Goal: Complete application form

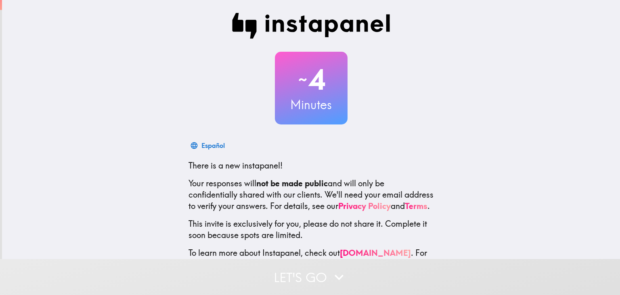
scroll to position [41, 0]
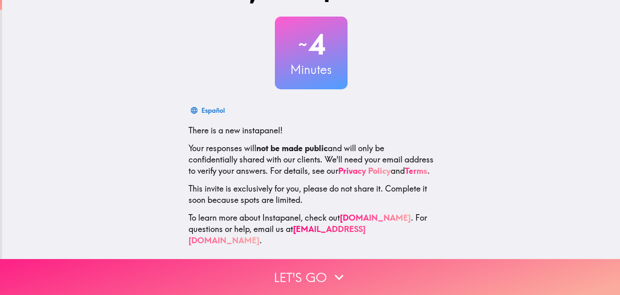
click at [304, 269] on button "Let's go" at bounding box center [310, 277] width 620 height 36
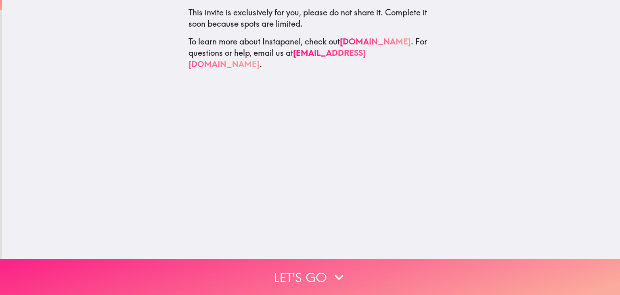
scroll to position [0, 0]
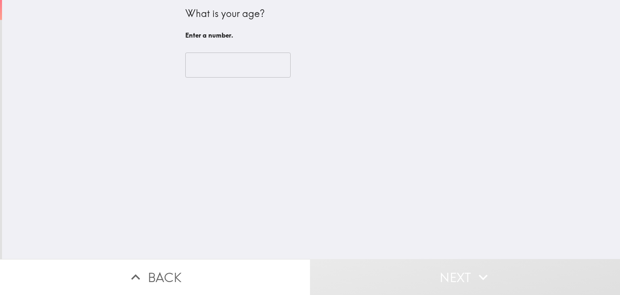
click at [198, 74] on input "number" at bounding box center [237, 65] width 105 height 25
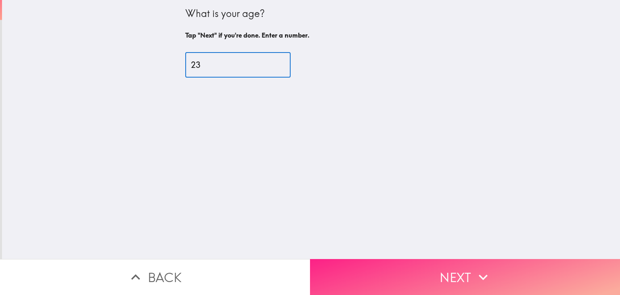
type input "23"
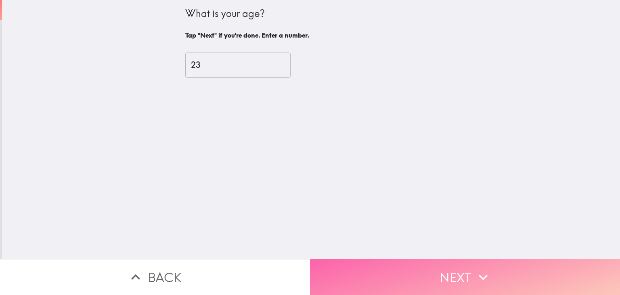
click at [413, 271] on button "Next" at bounding box center [465, 277] width 310 height 36
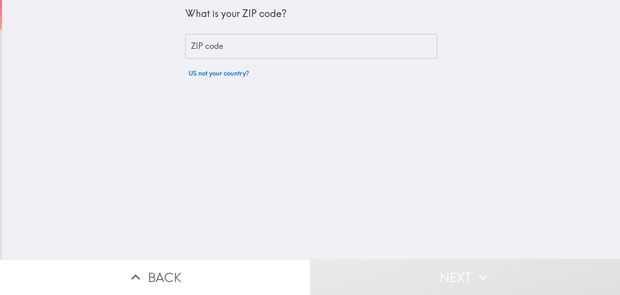
click at [215, 53] on input "ZIP code" at bounding box center [311, 46] width 252 height 25
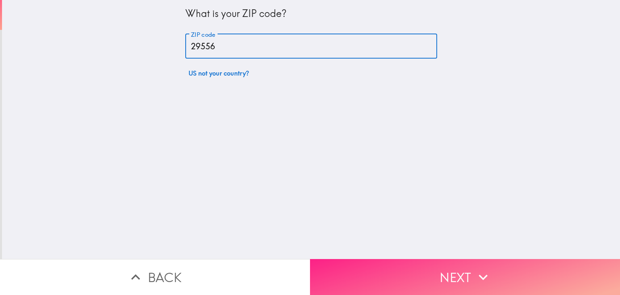
type input "29556"
click at [413, 261] on button "Next" at bounding box center [465, 277] width 310 height 36
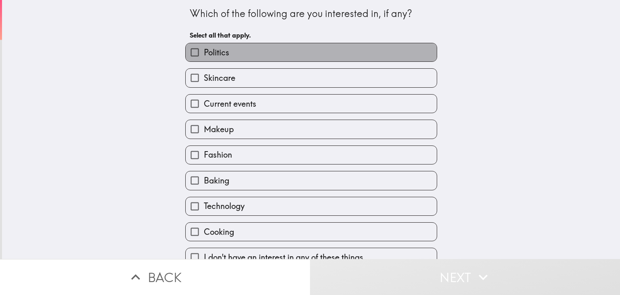
click at [225, 60] on label "Politics" at bounding box center [311, 52] width 251 height 18
click at [204, 60] on input "Politics" at bounding box center [195, 52] width 18 height 18
checkbox input "true"
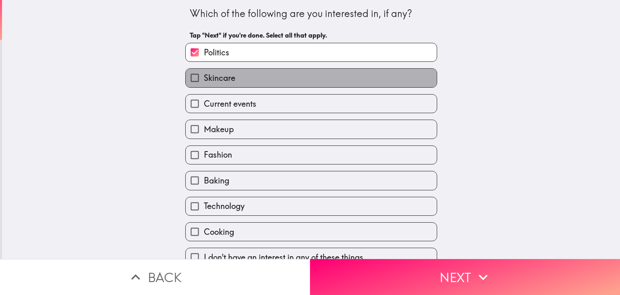
click at [221, 77] on span "Skincare" at bounding box center [220, 77] width 32 height 11
click at [204, 77] on input "Skincare" at bounding box center [195, 78] width 18 height 18
checkbox input "true"
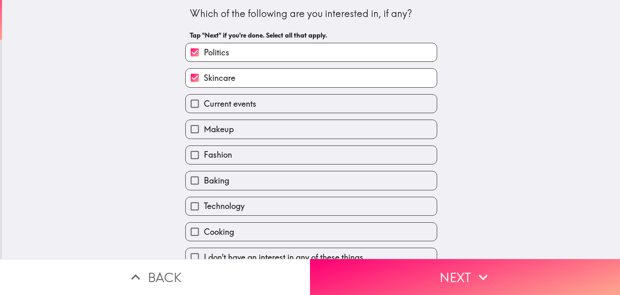
click at [248, 110] on label "Current events" at bounding box center [311, 104] width 251 height 18
click at [204, 110] on input "Current events" at bounding box center [195, 104] width 18 height 18
checkbox input "true"
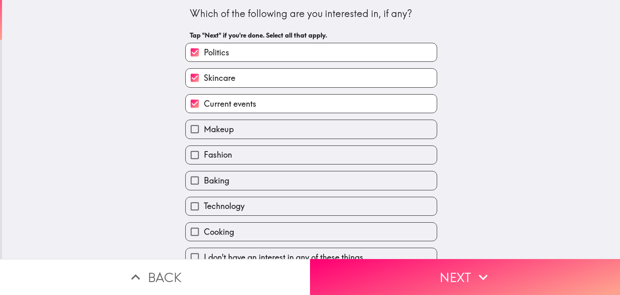
click at [252, 126] on label "Makeup" at bounding box center [311, 129] width 251 height 18
click at [204, 126] on input "Makeup" at bounding box center [195, 129] width 18 height 18
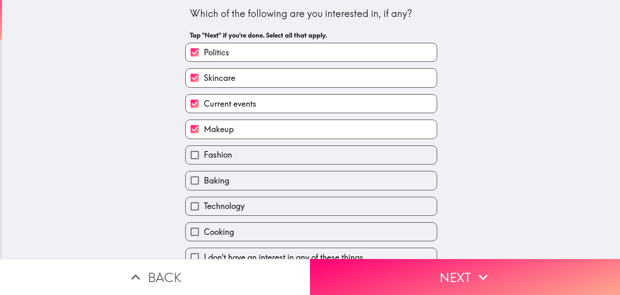
click at [263, 127] on label "Makeup" at bounding box center [311, 129] width 251 height 18
click at [204, 127] on input "Makeup" at bounding box center [195, 129] width 18 height 18
checkbox input "false"
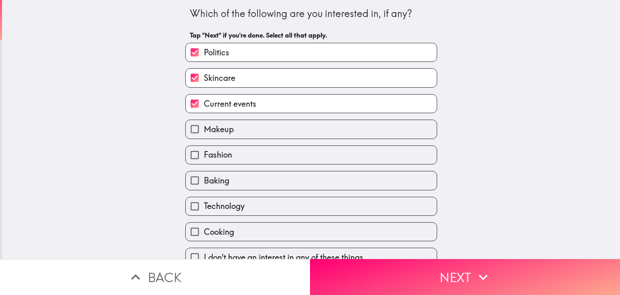
click at [259, 150] on label "Fashion" at bounding box center [311, 155] width 251 height 18
click at [204, 150] on input "Fashion" at bounding box center [195, 155] width 18 height 18
checkbox input "true"
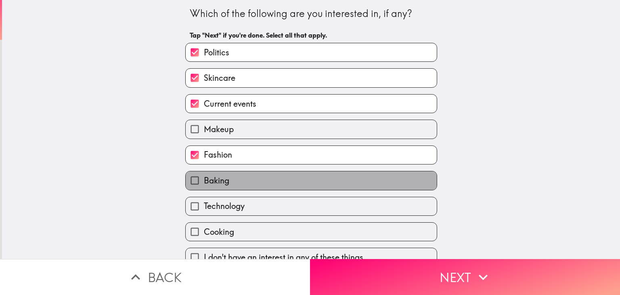
click at [252, 172] on label "Baking" at bounding box center [311, 180] width 251 height 18
click at [204, 172] on input "Baking" at bounding box center [195, 180] width 18 height 18
checkbox input "true"
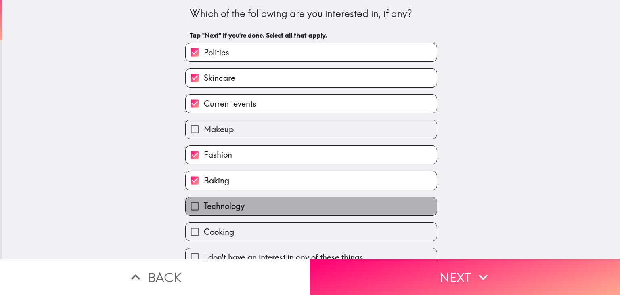
click at [252, 203] on label "Technology" at bounding box center [311, 206] width 251 height 18
click at [204, 203] on input "Technology" at bounding box center [195, 206] width 18 height 18
checkbox input "true"
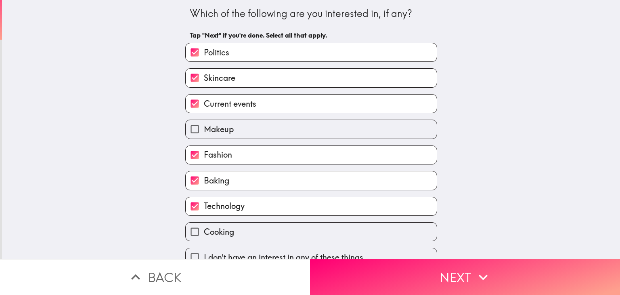
scroll to position [13, 0]
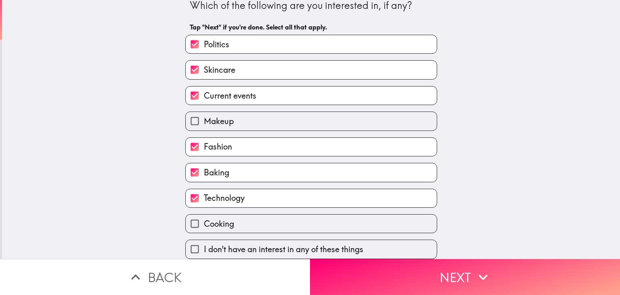
click at [245, 220] on label "Cooking" at bounding box center [311, 223] width 251 height 18
click at [204, 220] on input "Cooking" at bounding box center [195, 223] width 18 height 18
checkbox input "true"
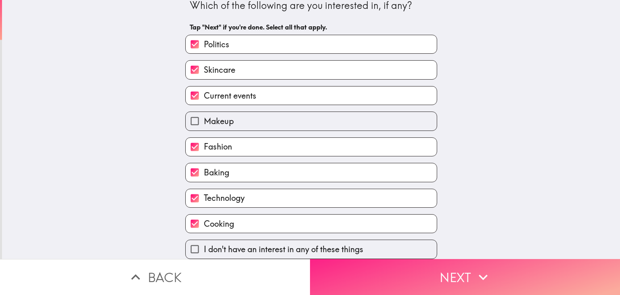
click at [353, 277] on button "Next" at bounding box center [465, 277] width 310 height 36
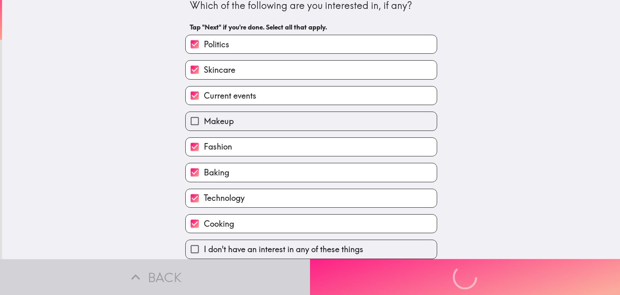
scroll to position [0, 0]
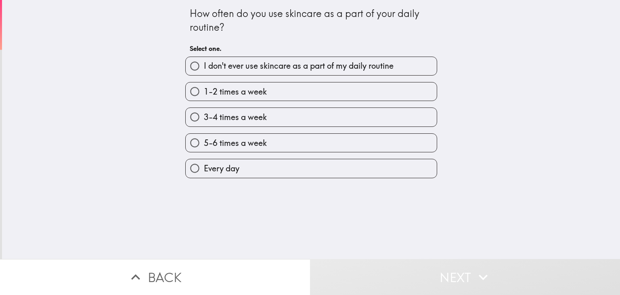
click at [262, 120] on label "3-4 times a week" at bounding box center [311, 117] width 251 height 18
click at [204, 120] on input "3-4 times a week" at bounding box center [195, 117] width 18 height 18
radio input "true"
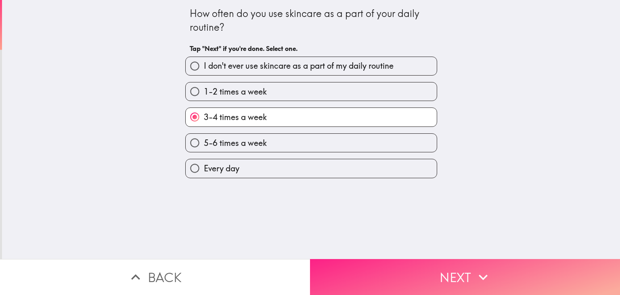
click at [368, 259] on button "Next" at bounding box center [465, 277] width 310 height 36
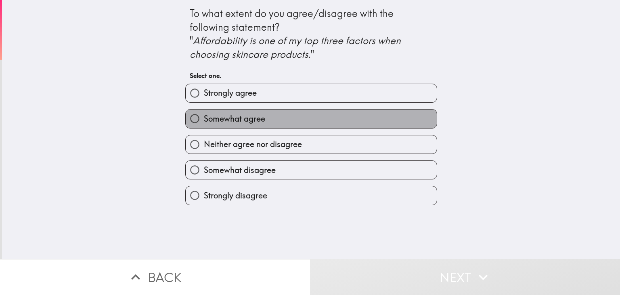
click at [270, 121] on label "Somewhat agree" at bounding box center [311, 118] width 251 height 18
click at [204, 121] on input "Somewhat agree" at bounding box center [195, 118] width 18 height 18
radio input "true"
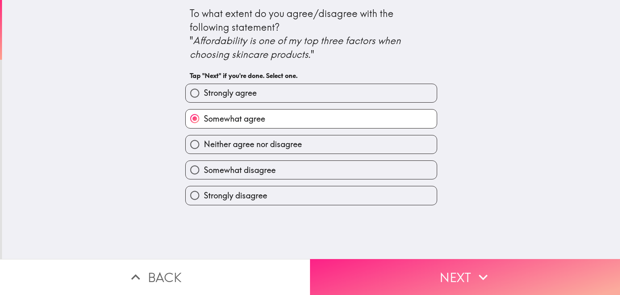
click at [373, 271] on button "Next" at bounding box center [465, 277] width 310 height 36
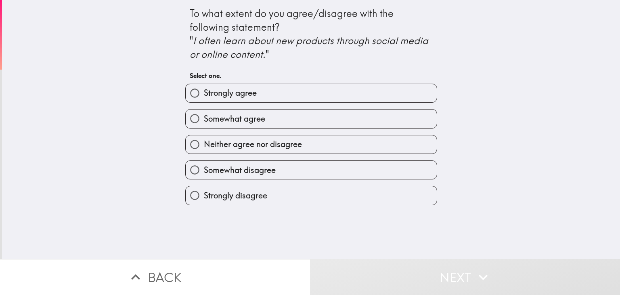
click at [279, 95] on label "Strongly agree" at bounding box center [311, 93] width 251 height 18
click at [204, 95] on input "Strongly agree" at bounding box center [195, 93] width 18 height 18
radio input "true"
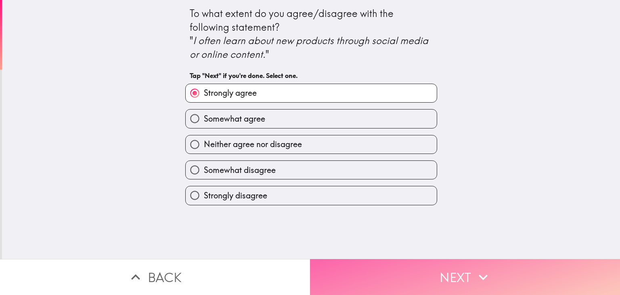
click at [368, 264] on button "Next" at bounding box center [465, 277] width 310 height 36
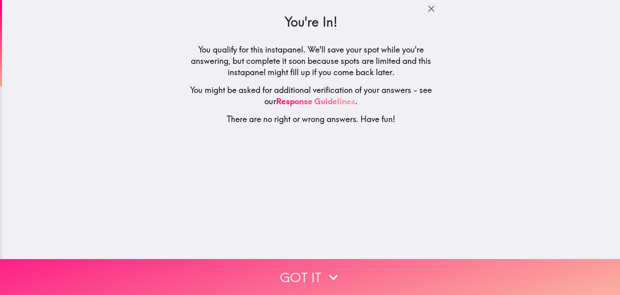
click at [357, 263] on button "Got it" at bounding box center [310, 277] width 620 height 36
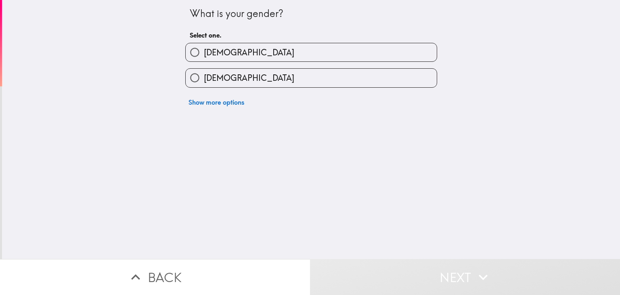
click at [271, 50] on label "[DEMOGRAPHIC_DATA]" at bounding box center [311, 52] width 251 height 18
click at [204, 50] on input "[DEMOGRAPHIC_DATA]" at bounding box center [195, 52] width 18 height 18
radio input "true"
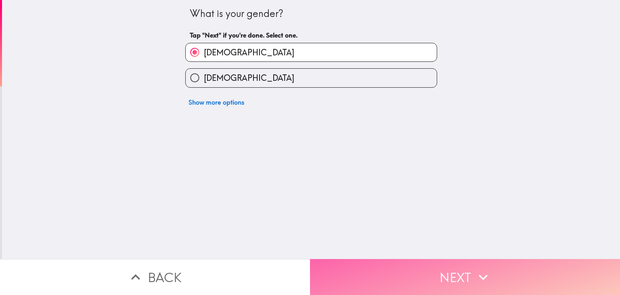
click at [390, 264] on button "Next" at bounding box center [465, 277] width 310 height 36
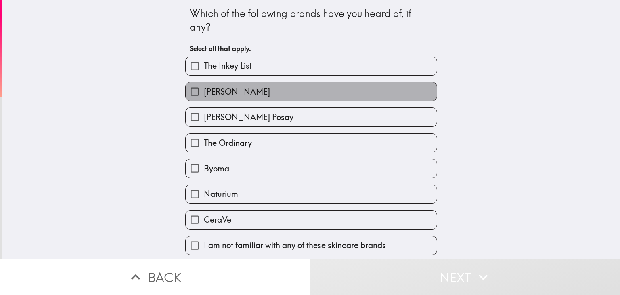
click at [305, 88] on label "[PERSON_NAME]" at bounding box center [311, 91] width 251 height 18
click at [204, 88] on input "[PERSON_NAME]" at bounding box center [195, 91] width 18 height 18
checkbox input "true"
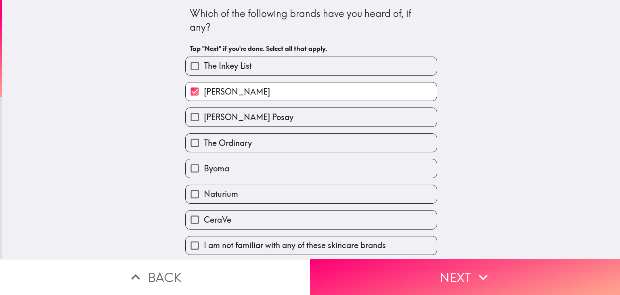
click at [305, 120] on label "[PERSON_NAME] Posay" at bounding box center [311, 117] width 251 height 18
click at [204, 120] on input "[PERSON_NAME] Posay" at bounding box center [195, 117] width 18 height 18
checkbox input "true"
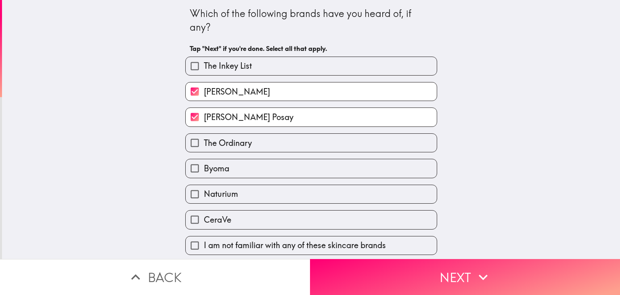
click at [307, 157] on div "Byoma" at bounding box center [308, 164] width 259 height 25
click at [307, 218] on label "CeraVe" at bounding box center [311, 219] width 251 height 18
click at [204, 218] on input "CeraVe" at bounding box center [195, 219] width 18 height 18
checkbox input "true"
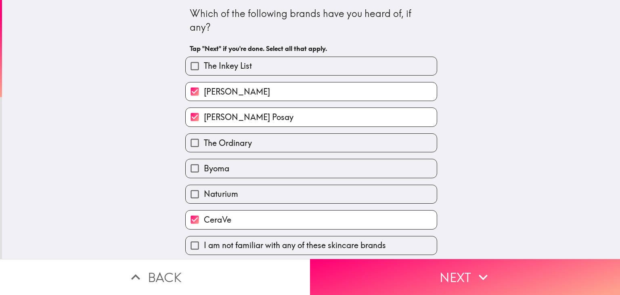
click at [309, 199] on label "Naturium" at bounding box center [311, 194] width 251 height 18
click at [204, 199] on input "Naturium" at bounding box center [195, 194] width 18 height 18
checkbox input "true"
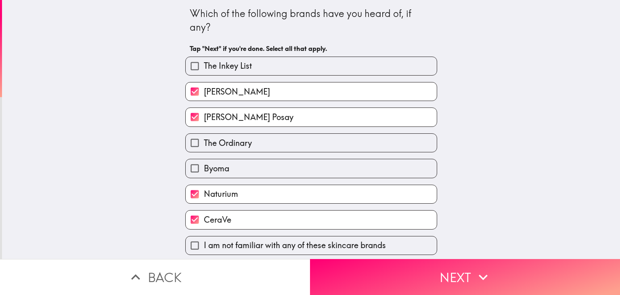
click at [313, 172] on label "Byoma" at bounding box center [311, 168] width 251 height 18
click at [204, 172] on input "Byoma" at bounding box center [195, 168] width 18 height 18
checkbox input "true"
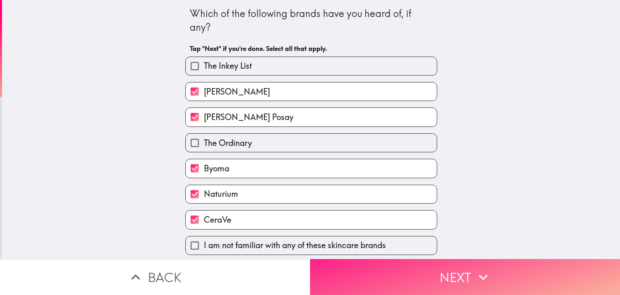
click at [364, 267] on button "Next" at bounding box center [465, 277] width 310 height 36
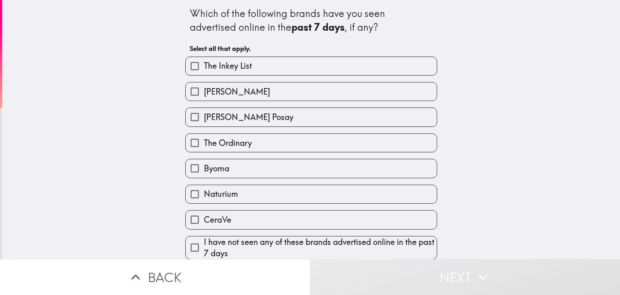
click at [297, 127] on div "The Ordinary" at bounding box center [308, 139] width 259 height 25
click at [301, 120] on label "[PERSON_NAME] Posay" at bounding box center [311, 117] width 251 height 18
click at [204, 120] on input "[PERSON_NAME] Posay" at bounding box center [195, 117] width 18 height 18
checkbox input "true"
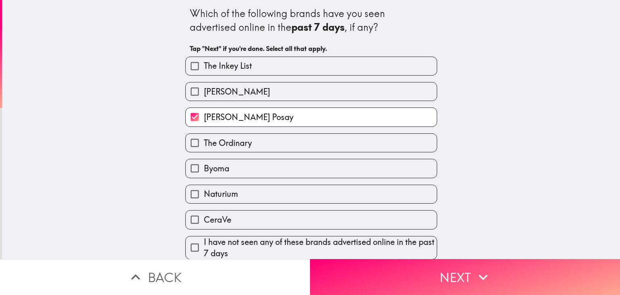
click at [297, 221] on label "CeraVe" at bounding box center [311, 219] width 251 height 18
click at [204, 221] on input "CeraVe" at bounding box center [195, 219] width 18 height 18
checkbox input "true"
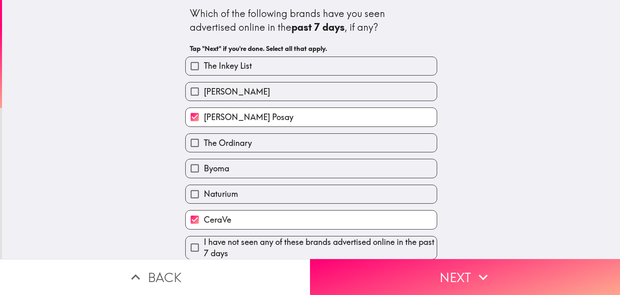
click at [301, 199] on label "Naturium" at bounding box center [311, 194] width 251 height 18
click at [204, 199] on input "Naturium" at bounding box center [195, 194] width 18 height 18
checkbox input "true"
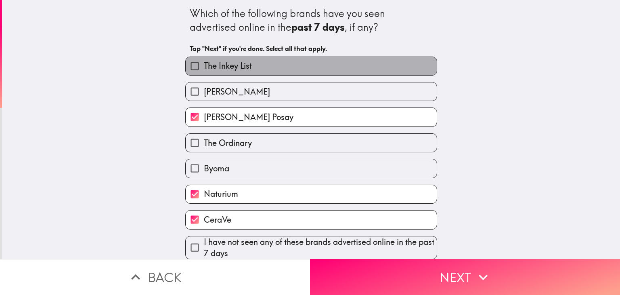
click at [320, 68] on label "The Inkey List" at bounding box center [311, 66] width 251 height 18
click at [204, 68] on input "The Inkey List" at bounding box center [195, 66] width 18 height 18
checkbox input "true"
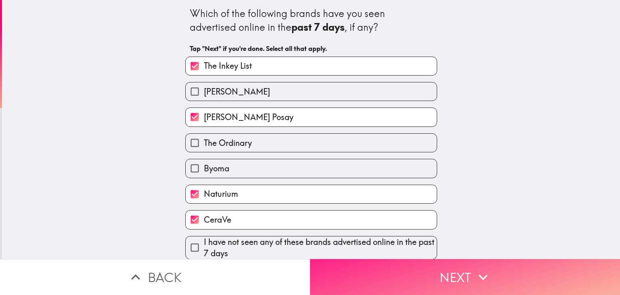
click at [341, 288] on button "Next" at bounding box center [465, 277] width 310 height 36
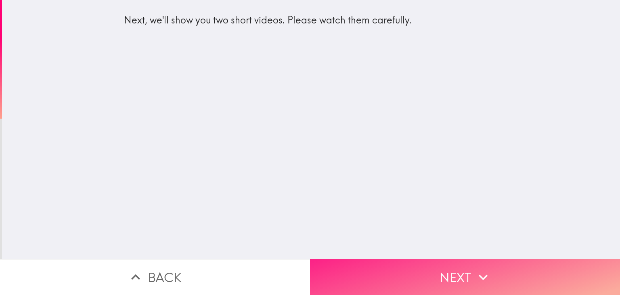
click at [341, 267] on button "Next" at bounding box center [465, 277] width 310 height 36
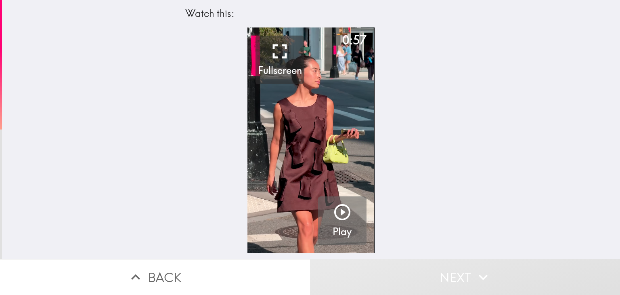
click at [338, 223] on div "button" at bounding box center [342, 213] width 19 height 23
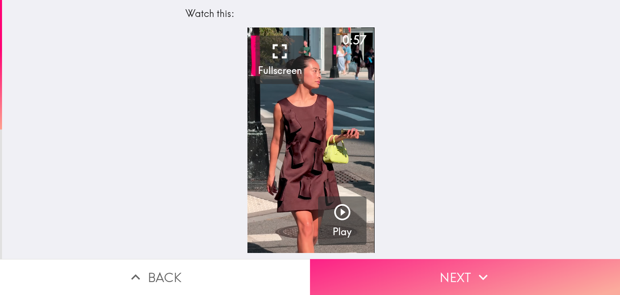
click at [430, 276] on button "Next" at bounding box center [465, 277] width 310 height 36
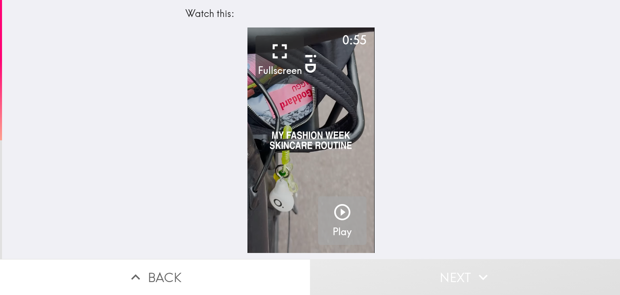
click at [335, 216] on icon "button" at bounding box center [342, 211] width 19 height 19
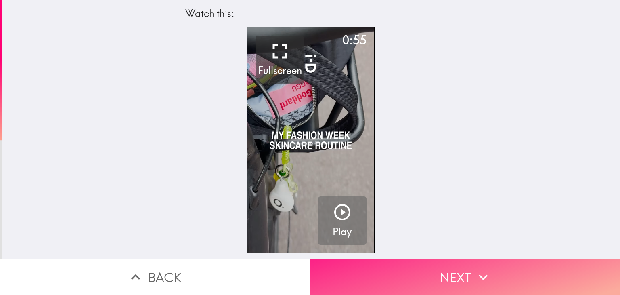
click at [475, 269] on icon "button" at bounding box center [484, 277] width 18 height 18
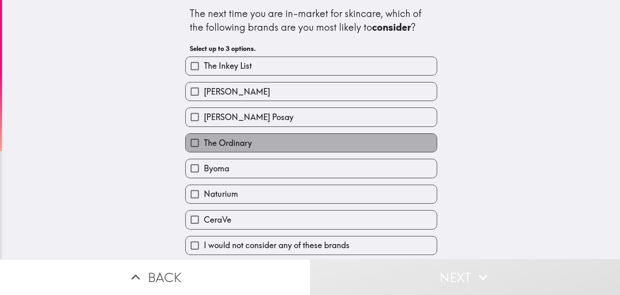
click at [309, 144] on label "The Ordinary" at bounding box center [311, 143] width 251 height 18
click at [204, 144] on input "The Ordinary" at bounding box center [195, 143] width 18 height 18
checkbox input "true"
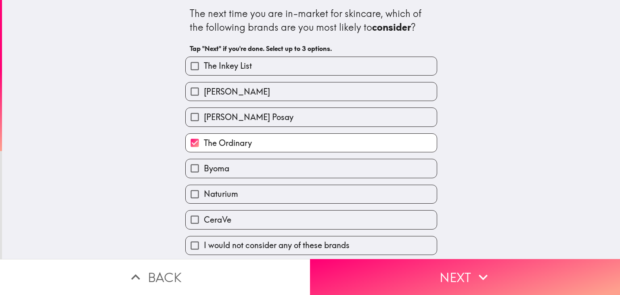
click at [308, 191] on label "Naturium" at bounding box center [311, 194] width 251 height 18
click at [204, 191] on input "Naturium" at bounding box center [195, 194] width 18 height 18
checkbox input "true"
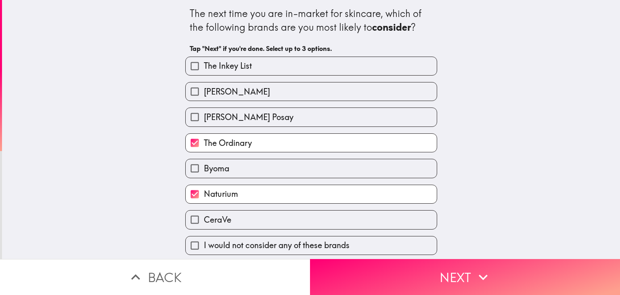
click at [318, 217] on label "CeraVe" at bounding box center [311, 219] width 251 height 18
click at [204, 217] on input "CeraVe" at bounding box center [195, 219] width 18 height 18
checkbox input "true"
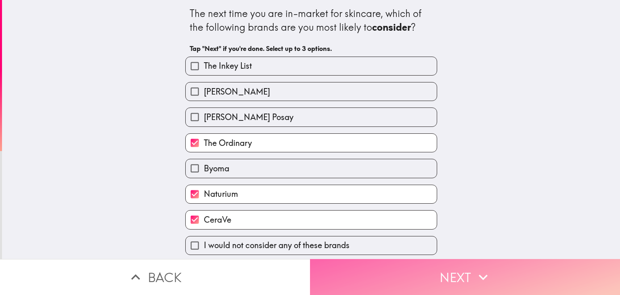
click at [374, 265] on button "Next" at bounding box center [465, 277] width 310 height 36
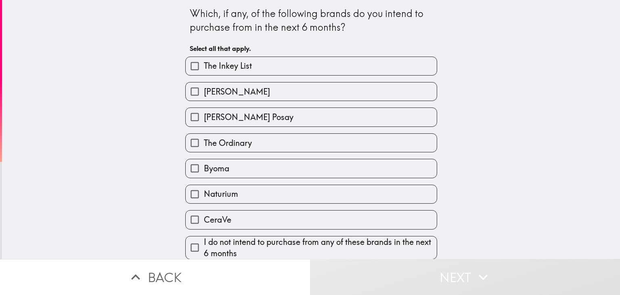
click at [336, 217] on label "CeraVe" at bounding box center [311, 219] width 251 height 18
click at [204, 217] on input "CeraVe" at bounding box center [195, 219] width 18 height 18
checkbox input "true"
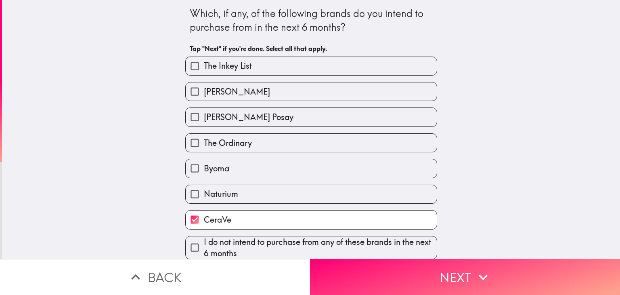
click at [323, 146] on label "The Ordinary" at bounding box center [311, 143] width 251 height 18
click at [204, 146] on input "The Ordinary" at bounding box center [195, 143] width 18 height 18
checkbox input "true"
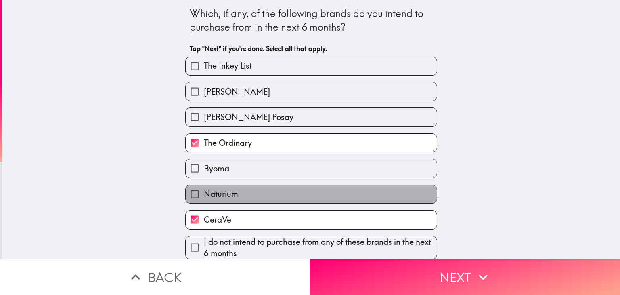
click at [339, 193] on label "Naturium" at bounding box center [311, 194] width 251 height 18
click at [204, 193] on input "Naturium" at bounding box center [195, 194] width 18 height 18
checkbox input "true"
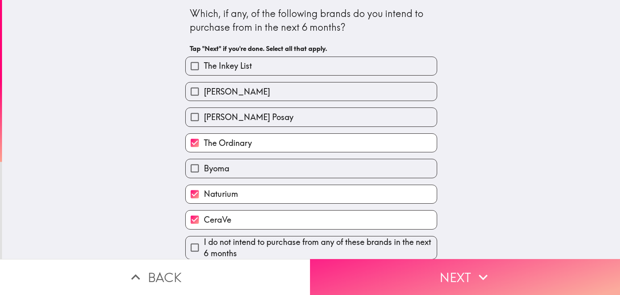
click at [376, 269] on button "Next" at bounding box center [465, 277] width 310 height 36
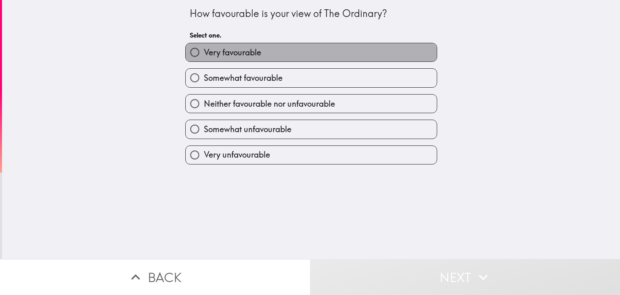
click at [308, 54] on label "Very favourable" at bounding box center [311, 52] width 251 height 18
click at [204, 54] on input "Very favourable" at bounding box center [195, 52] width 18 height 18
radio input "true"
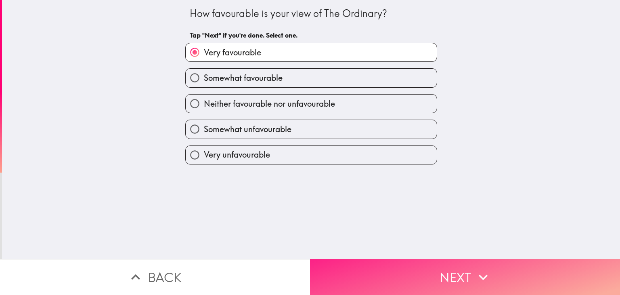
click at [380, 269] on button "Next" at bounding box center [465, 277] width 310 height 36
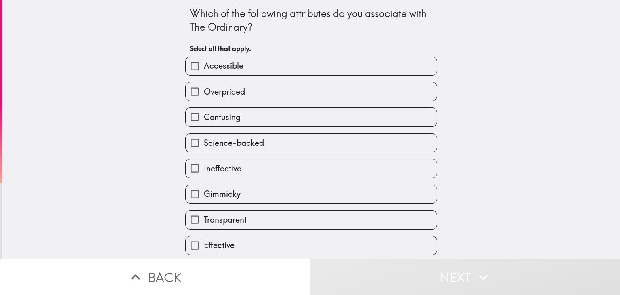
click at [353, 69] on label "Accessible" at bounding box center [311, 66] width 251 height 18
click at [204, 69] on input "Accessible" at bounding box center [195, 66] width 18 height 18
checkbox input "true"
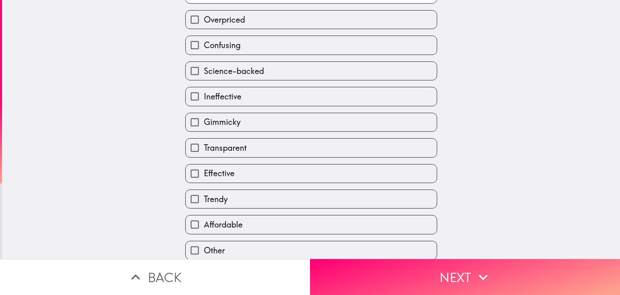
scroll to position [77, 0]
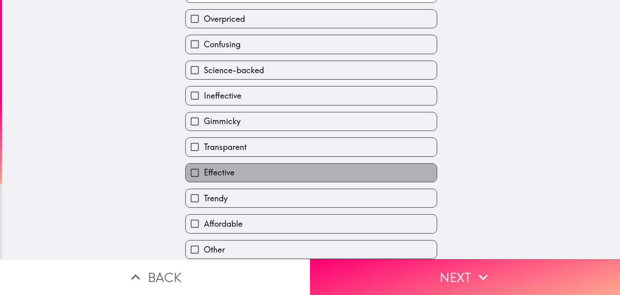
drag, startPoint x: 313, startPoint y: 171, endPoint x: 313, endPoint y: 203, distance: 31.9
click at [313, 170] on label "Effective" at bounding box center [311, 173] width 251 height 18
click at [204, 170] on input "Effective" at bounding box center [195, 173] width 18 height 18
checkbox input "true"
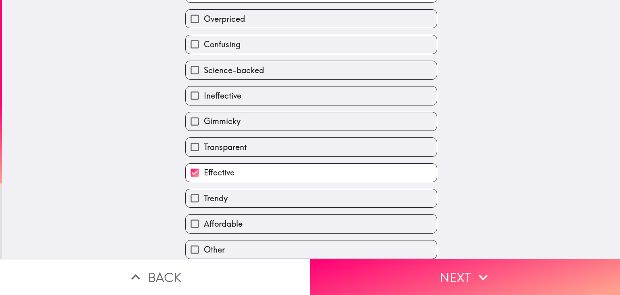
click at [313, 208] on div "Affordable" at bounding box center [308, 220] width 259 height 25
click at [317, 191] on label "Trendy" at bounding box center [311, 198] width 251 height 18
click at [204, 191] on input "Trendy" at bounding box center [195, 198] width 18 height 18
checkbox input "true"
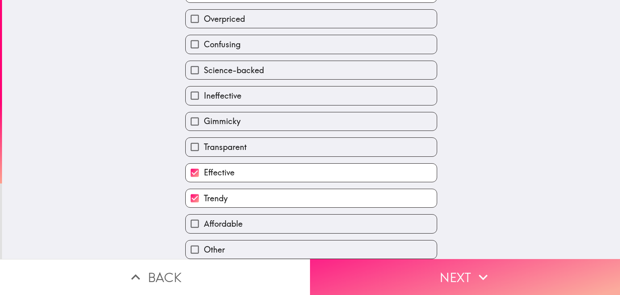
click at [342, 259] on button "Next" at bounding box center [465, 277] width 310 height 36
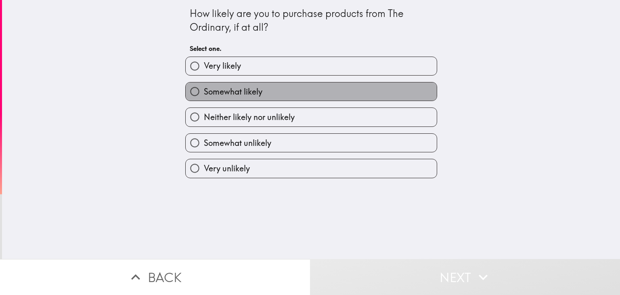
click at [325, 87] on label "Somewhat likely" at bounding box center [311, 91] width 251 height 18
click at [204, 87] on input "Somewhat likely" at bounding box center [195, 91] width 18 height 18
radio input "true"
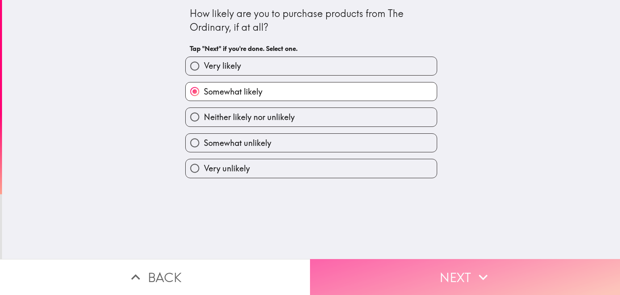
click at [365, 277] on button "Next" at bounding box center [465, 277] width 310 height 36
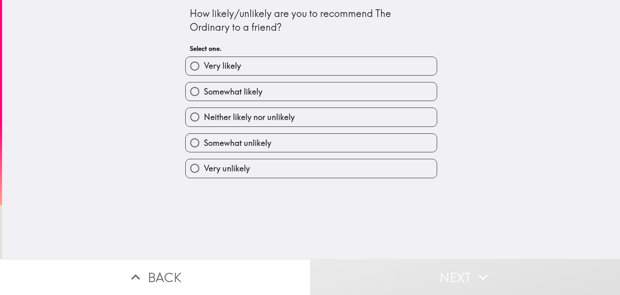
click at [273, 60] on label "Very likely" at bounding box center [311, 66] width 251 height 18
click at [204, 60] on input "Very likely" at bounding box center [195, 66] width 18 height 18
radio input "true"
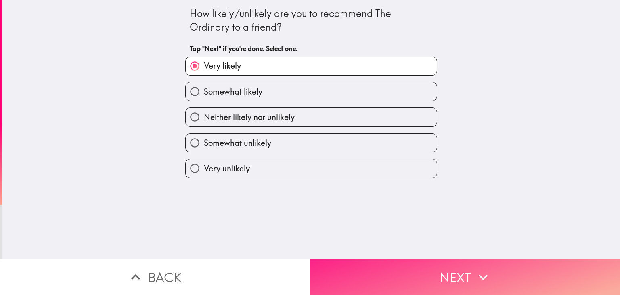
click at [360, 259] on button "Next" at bounding box center [465, 277] width 310 height 36
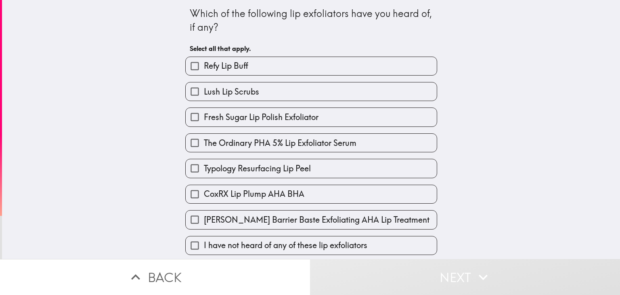
click at [312, 91] on label "Lush Lip Scrubs" at bounding box center [311, 91] width 251 height 18
click at [204, 91] on input "Lush Lip Scrubs" at bounding box center [195, 91] width 18 height 18
checkbox input "true"
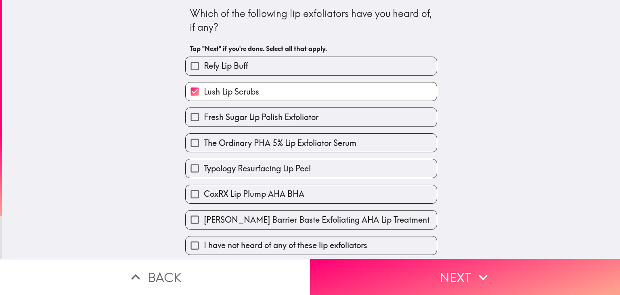
click at [319, 163] on label "Typology Resurfacing Lip Peel" at bounding box center [311, 168] width 251 height 18
click at [204, 163] on input "Typology Resurfacing Lip Peel" at bounding box center [195, 168] width 18 height 18
checkbox input "true"
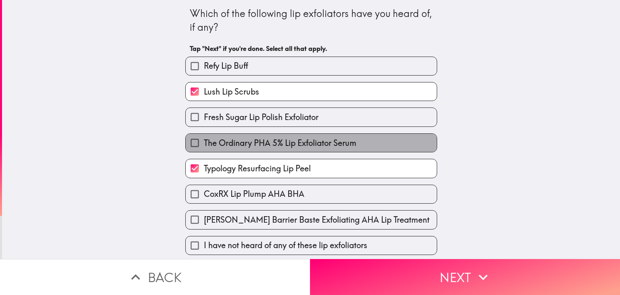
click at [328, 142] on span "The Ordinary PHA 5% Lip Exfoliator Serum" at bounding box center [280, 142] width 153 height 11
click at [204, 142] on input "The Ordinary PHA 5% Lip Exfoliator Serum" at bounding box center [195, 143] width 18 height 18
checkbox input "true"
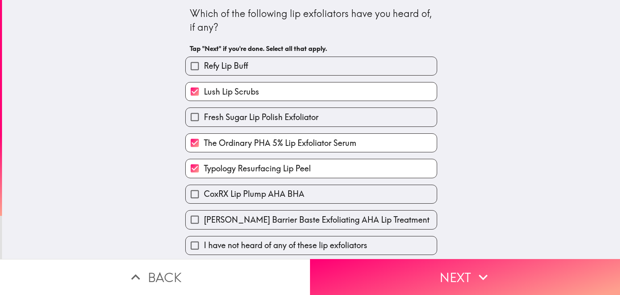
click at [332, 193] on label "CoxRX Lip Plump AHA BHA" at bounding box center [311, 194] width 251 height 18
click at [204, 193] on input "CoxRX Lip Plump AHA BHA" at bounding box center [195, 194] width 18 height 18
checkbox input "true"
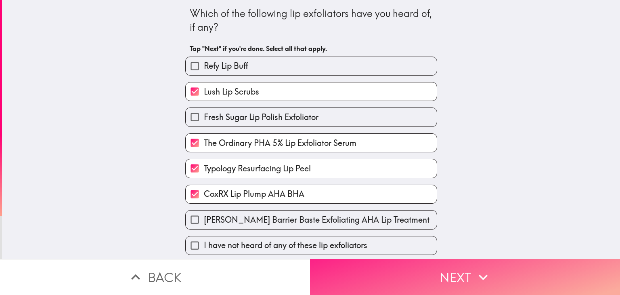
click at [386, 261] on button "Next" at bounding box center [465, 277] width 310 height 36
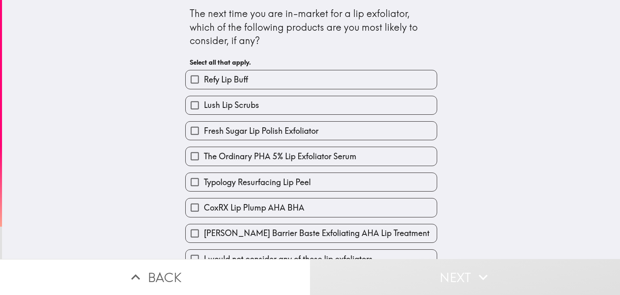
click at [305, 158] on span "The Ordinary PHA 5% Lip Exfoliator Serum" at bounding box center [280, 156] width 153 height 11
click at [204, 158] on input "The Ordinary PHA 5% Lip Exfoliator Serum" at bounding box center [195, 156] width 18 height 18
checkbox input "true"
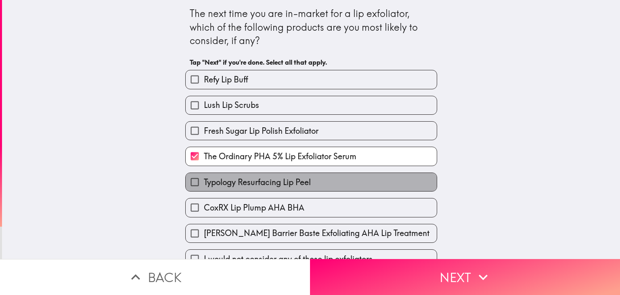
click at [299, 185] on span "Typology Resurfacing Lip Peel" at bounding box center [257, 182] width 107 height 11
click at [204, 185] on input "Typology Resurfacing Lip Peel" at bounding box center [195, 182] width 18 height 18
checkbox input "true"
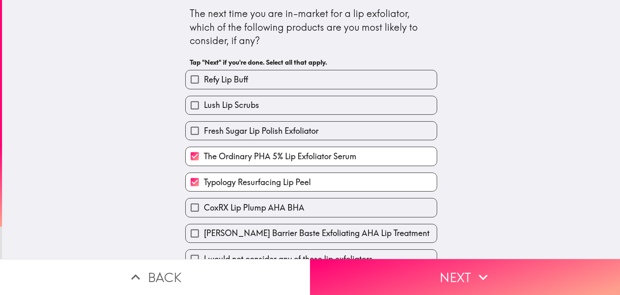
click at [327, 213] on label "CoxRX Lip Plump AHA BHA" at bounding box center [311, 207] width 251 height 18
click at [204, 213] on input "CoxRX Lip Plump AHA BHA" at bounding box center [195, 207] width 18 height 18
checkbox input "true"
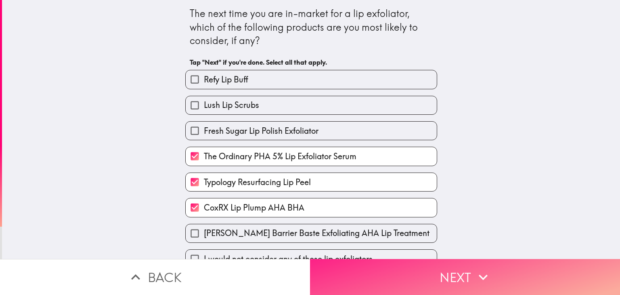
click at [317, 280] on button "Next" at bounding box center [465, 277] width 310 height 36
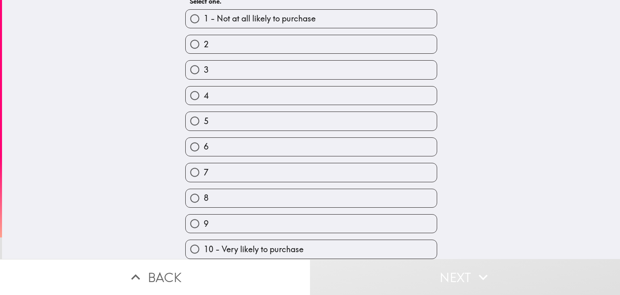
scroll to position [52, 0]
click at [294, 157] on div "7" at bounding box center [308, 168] width 259 height 25
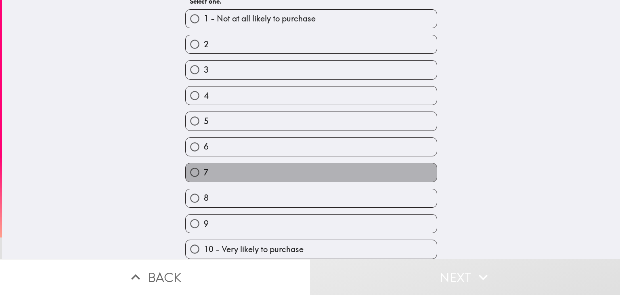
click at [309, 164] on label "7" at bounding box center [311, 172] width 251 height 18
click at [204, 164] on input "7" at bounding box center [195, 172] width 18 height 18
radio input "true"
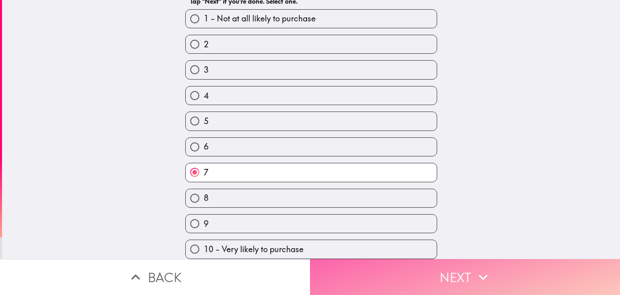
click at [372, 264] on button "Next" at bounding box center [465, 277] width 310 height 36
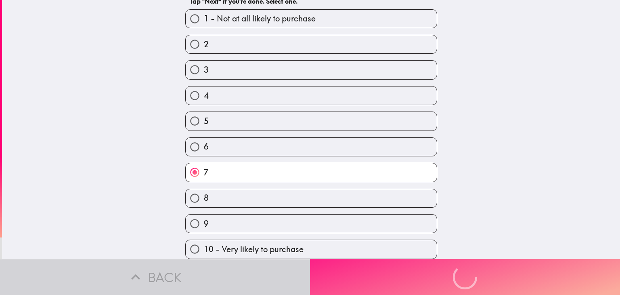
scroll to position [0, 0]
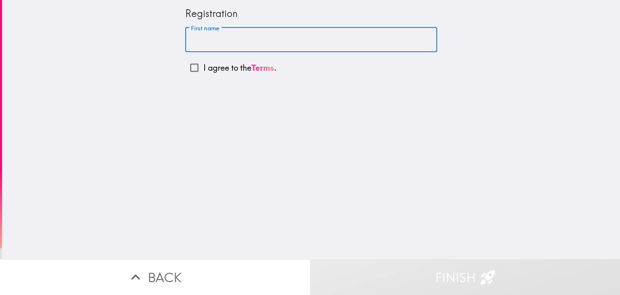
click at [263, 38] on input "First name" at bounding box center [311, 39] width 252 height 25
type input "[PERSON_NAME]"
click at [185, 69] on input "I agree to the Terms ." at bounding box center [194, 68] width 18 height 18
checkbox input "true"
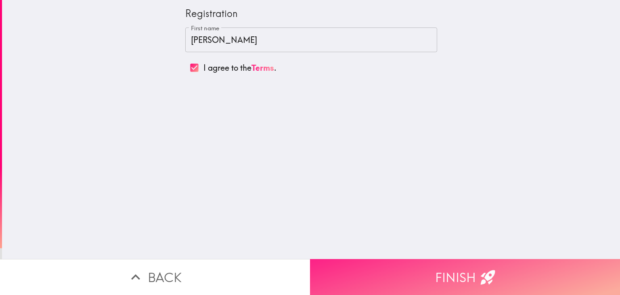
click at [423, 286] on button "Finish" at bounding box center [465, 277] width 310 height 36
